Goal: Task Accomplishment & Management: Use online tool/utility

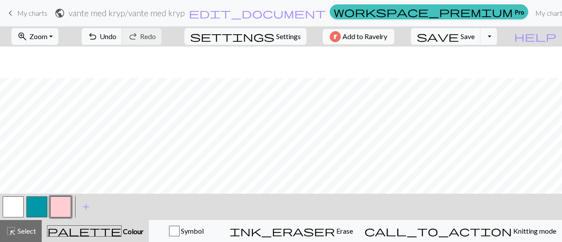
scroll to position [158, 0]
click at [98, 38] on span "undo" at bounding box center [92, 36] width 11 height 12
drag, startPoint x: 42, startPoint y: 210, endPoint x: 47, endPoint y: 203, distance: 8.8
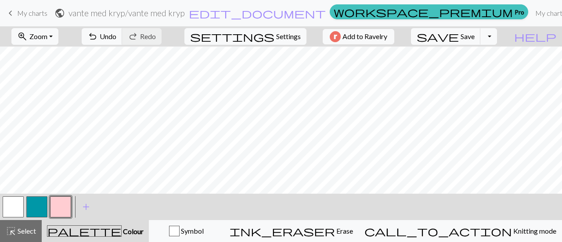
click at [42, 210] on button "button" at bounding box center [36, 206] width 21 height 21
click at [63, 206] on button "button" at bounding box center [60, 206] width 21 height 21
click at [40, 208] on button "button" at bounding box center [36, 206] width 21 height 21
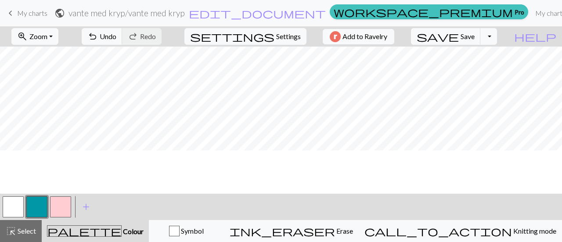
scroll to position [289, 0]
click at [61, 209] on button "button" at bounding box center [60, 206] width 21 height 21
click at [44, 206] on button "button" at bounding box center [36, 206] width 21 height 21
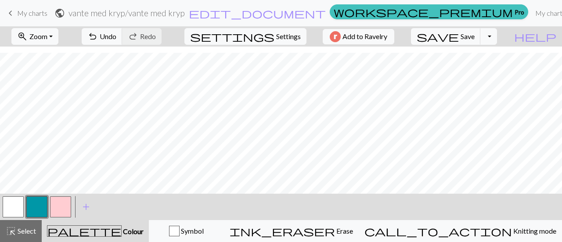
click at [58, 204] on button "button" at bounding box center [60, 206] width 21 height 21
click at [122, 39] on button "undo Undo Undo" at bounding box center [102, 36] width 41 height 17
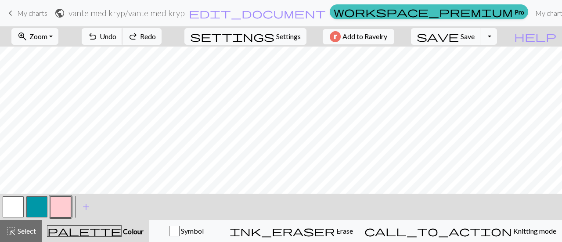
click at [122, 39] on button "undo Undo Undo" at bounding box center [102, 36] width 41 height 17
click at [29, 202] on button "button" at bounding box center [36, 206] width 21 height 21
drag, startPoint x: 62, startPoint y: 202, endPoint x: 75, endPoint y: 192, distance: 16.5
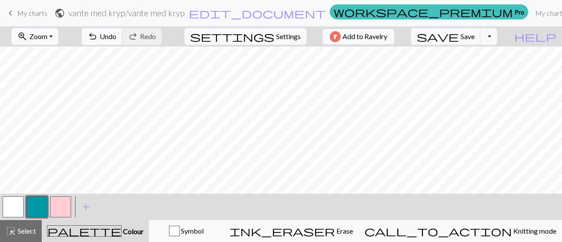
click at [66, 199] on button "button" at bounding box center [60, 206] width 21 height 21
click at [116, 38] on span "Undo" at bounding box center [108, 36] width 17 height 8
drag, startPoint x: 38, startPoint y: 201, endPoint x: 50, endPoint y: 187, distance: 19.0
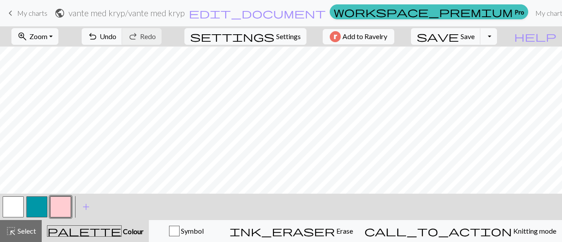
click at [41, 197] on button "button" at bounding box center [36, 206] width 21 height 21
click at [18, 208] on button "button" at bounding box center [13, 206] width 21 height 21
click at [116, 36] on span "Undo" at bounding box center [108, 36] width 17 height 8
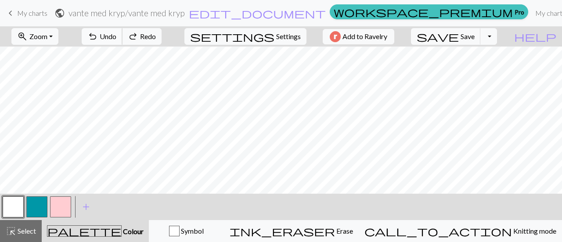
click at [116, 36] on span "Undo" at bounding box center [108, 36] width 17 height 8
drag, startPoint x: 43, startPoint y: 204, endPoint x: 104, endPoint y: 196, distance: 61.5
click at [44, 204] on button "button" at bounding box center [36, 206] width 21 height 21
click at [64, 205] on button "button" at bounding box center [60, 206] width 21 height 21
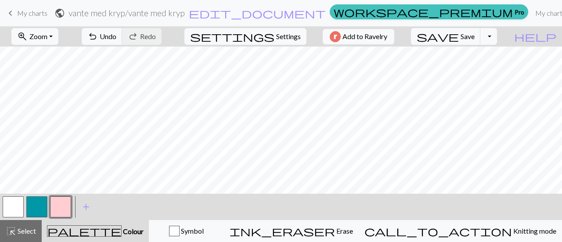
scroll to position [70, 0]
click at [9, 200] on button "button" at bounding box center [13, 206] width 21 height 21
click at [53, 205] on button "button" at bounding box center [60, 206] width 21 height 21
click at [459, 36] on span "save" at bounding box center [437, 36] width 42 height 12
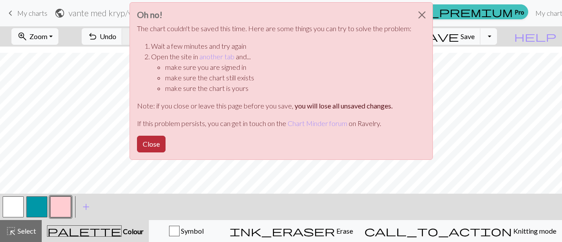
click at [152, 141] on button "Close" at bounding box center [151, 144] width 29 height 17
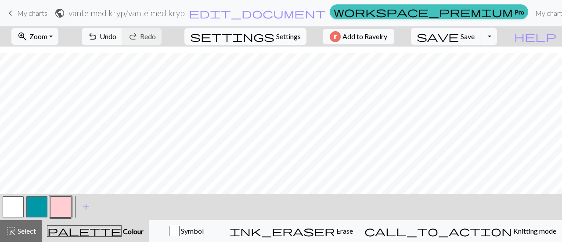
click at [290, 38] on span "Settings" at bounding box center [288, 36] width 25 height 11
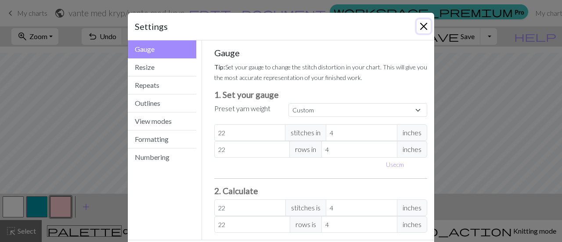
click at [422, 23] on button "Close" at bounding box center [423, 26] width 14 height 14
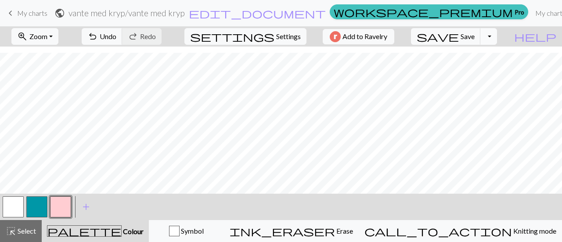
click at [497, 39] on button "Toggle Dropdown" at bounding box center [488, 36] width 17 height 17
click at [493, 67] on button "save_alt Download" at bounding box center [423, 69] width 145 height 14
click at [497, 41] on button "Toggle Dropdown" at bounding box center [488, 36] width 17 height 17
click at [477, 68] on button "save_alt Download" at bounding box center [423, 69] width 145 height 14
drag, startPoint x: 171, startPoint y: 14, endPoint x: 219, endPoint y: 43, distance: 55.8
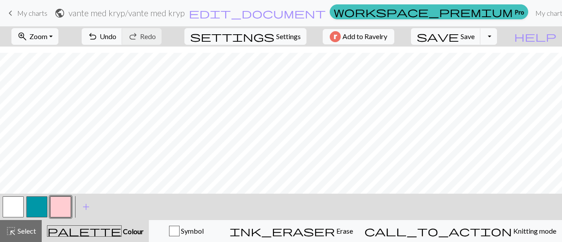
click at [219, 43] on div "zoom_in Zoom Zoom Fit all Fit width Fit height 50% 100% 150% 200% undo Undo Und…" at bounding box center [254, 36] width 508 height 20
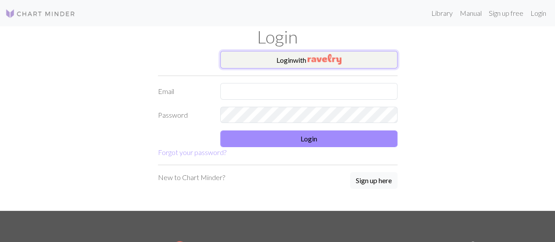
click at [257, 61] on button "Login with" at bounding box center [308, 60] width 177 height 18
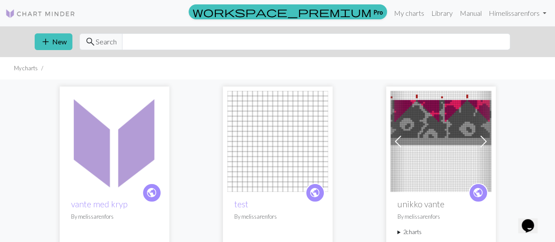
click at [147, 122] on img at bounding box center [114, 141] width 101 height 101
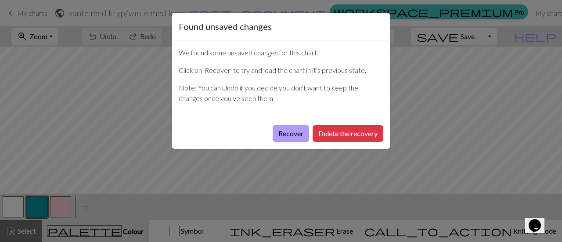
click at [287, 132] on button "Recover" at bounding box center [290, 133] width 36 height 17
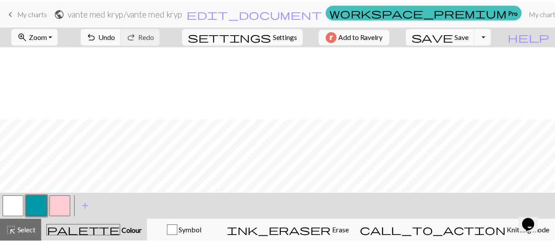
scroll to position [132, 0]
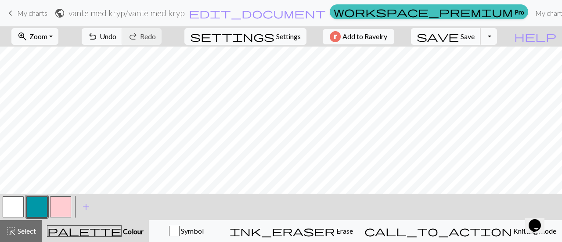
click at [474, 39] on span "Save" at bounding box center [467, 36] width 14 height 8
click at [459, 36] on span "save" at bounding box center [437, 36] width 42 height 12
click at [497, 38] on button "Toggle Dropdown" at bounding box center [488, 36] width 17 height 17
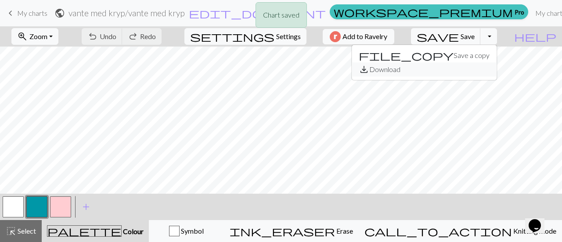
click at [483, 66] on button "save_alt Download" at bounding box center [423, 69] width 145 height 14
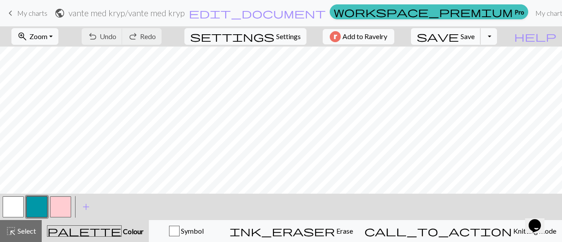
click at [474, 37] on span "Save" at bounding box center [467, 36] width 14 height 8
click at [497, 38] on button "Toggle Dropdown" at bounding box center [488, 36] width 17 height 17
click at [482, 70] on button "save_alt Download" at bounding box center [423, 69] width 145 height 14
click at [531, 12] on link "My charts" at bounding box center [549, 13] width 37 height 18
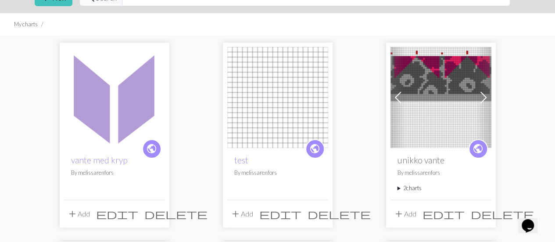
scroll to position [88, 0]
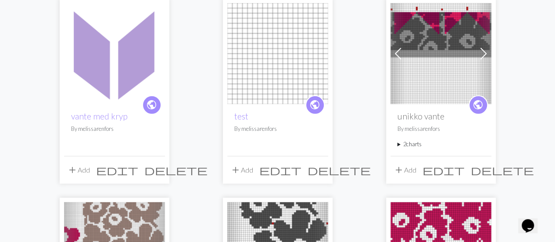
drag, startPoint x: 135, startPoint y: 85, endPoint x: 65, endPoint y: 116, distance: 77.2
click at [65, 116] on div "public vante med kryp By [PERSON_NAME]" at bounding box center [114, 129] width 101 height 51
drag, startPoint x: 89, startPoint y: 116, endPoint x: 179, endPoint y: 71, distance: 100.5
click at [150, 49] on img at bounding box center [114, 53] width 101 height 101
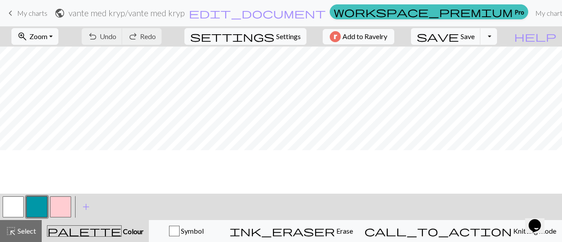
scroll to position [44, 0]
click at [497, 38] on button "Toggle Dropdown" at bounding box center [488, 36] width 17 height 17
click at [483, 69] on button "save_alt Download" at bounding box center [423, 69] width 145 height 14
click at [58, 38] on button "zoom_in Zoom Zoom" at bounding box center [34, 36] width 47 height 17
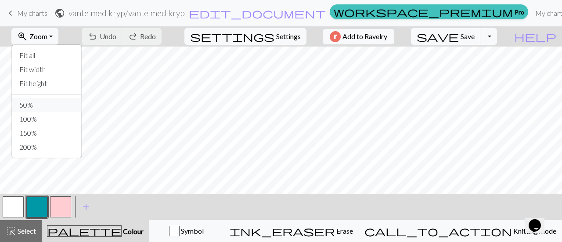
click at [61, 101] on button "50%" at bounding box center [46, 105] width 69 height 14
click at [58, 41] on button "zoom_in Zoom Zoom" at bounding box center [34, 36] width 47 height 17
click at [57, 55] on button "Fit all" at bounding box center [46, 55] width 69 height 14
click at [47, 37] on span "Zoom" at bounding box center [38, 36] width 18 height 8
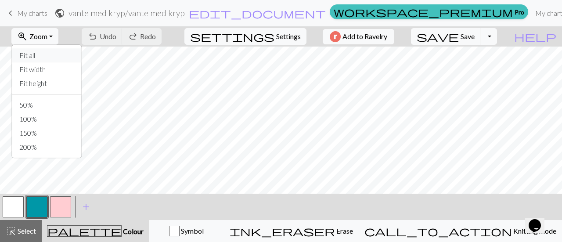
click at [59, 54] on button "Fit all" at bounding box center [46, 55] width 69 height 14
click at [65, 32] on div "zoom_in Zoom Zoom Fit all Fit width Fit height 50% 100% 150% 200%" at bounding box center [35, 36] width 60 height 20
click at [58, 36] on button "zoom_in Zoom Zoom" at bounding box center [34, 36] width 47 height 17
click at [56, 78] on button "Fit height" at bounding box center [46, 83] width 69 height 14
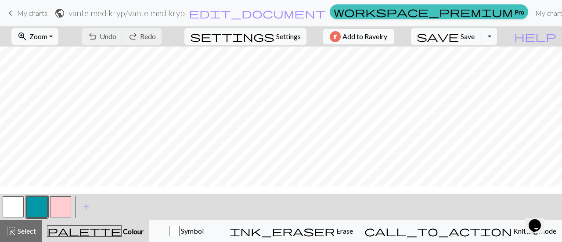
scroll to position [0, 0]
click at [497, 38] on button "Toggle Dropdown" at bounding box center [488, 36] width 17 height 17
click at [483, 68] on button "save_alt Download" at bounding box center [423, 69] width 145 height 14
click at [18, 206] on button "button" at bounding box center [13, 206] width 21 height 21
